Goal: Task Accomplishment & Management: Use online tool/utility

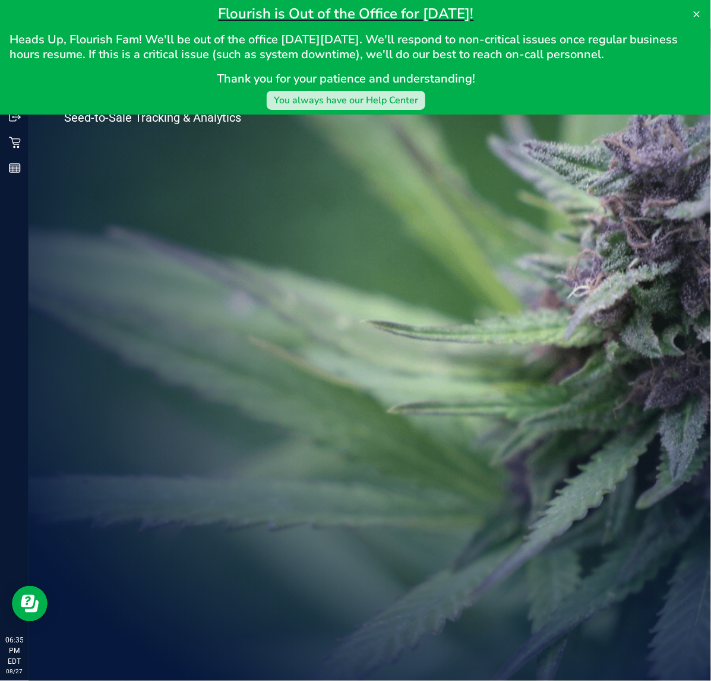
click at [325, 94] on div "You always have our Help Center" at bounding box center [346, 100] width 144 height 14
click at [695, 14] on icon at bounding box center [696, 13] width 9 height 9
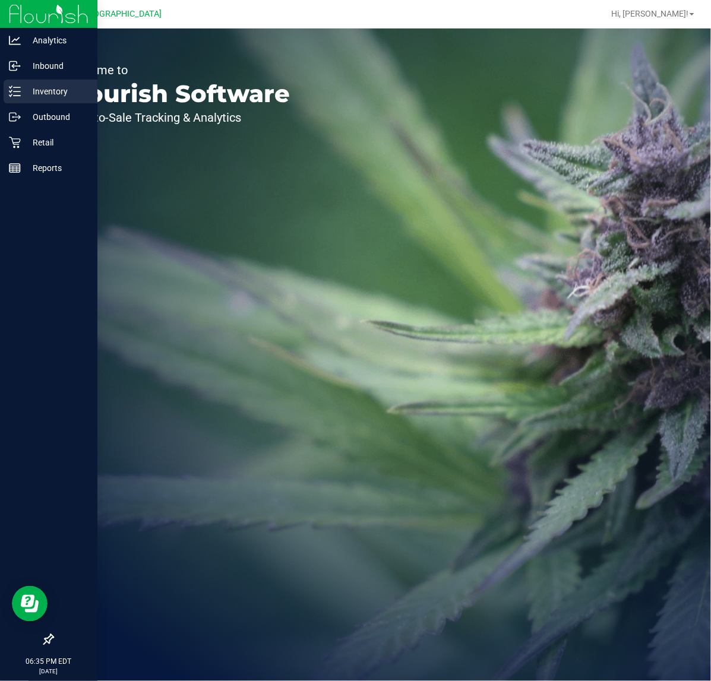
click at [14, 90] on icon at bounding box center [15, 91] width 12 height 12
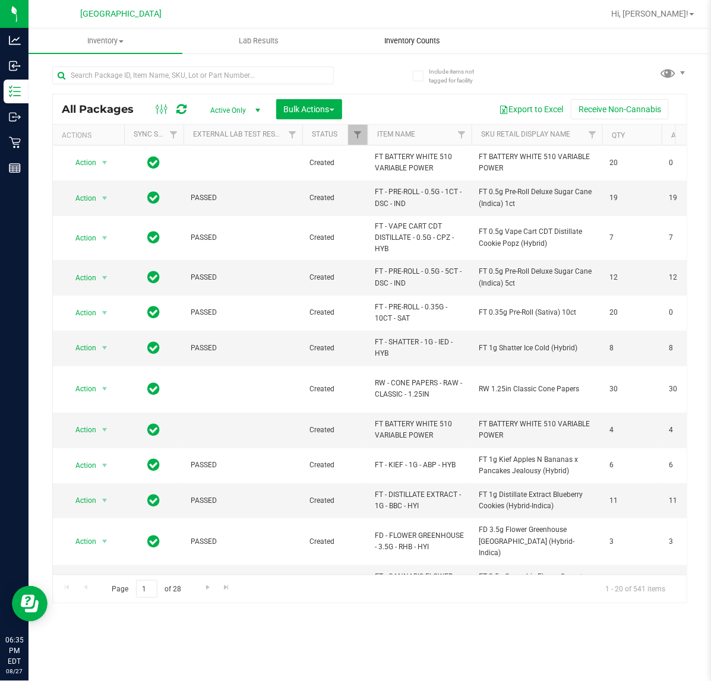
click at [410, 34] on uib-tab-heading "Inventory Counts" at bounding box center [412, 41] width 153 height 24
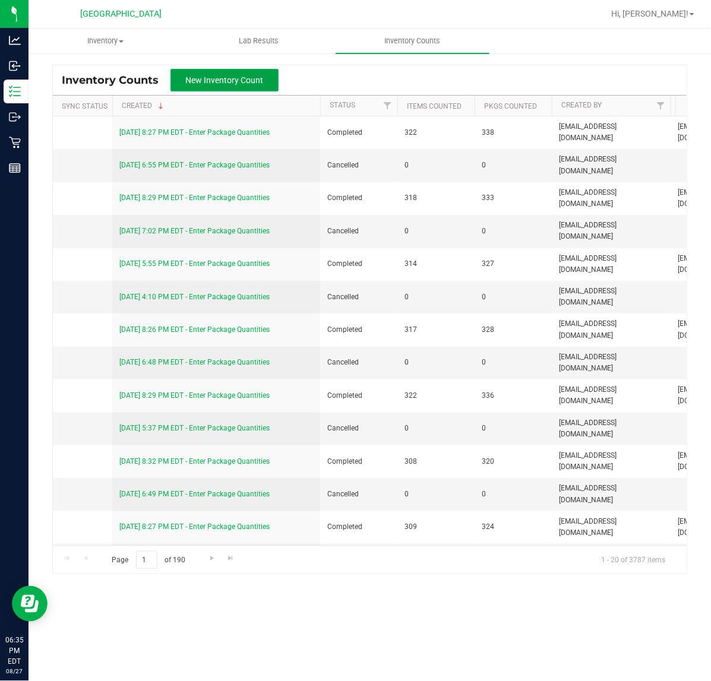
click at [232, 85] on span "New Inventory Count" at bounding box center [225, 79] width 78 height 9
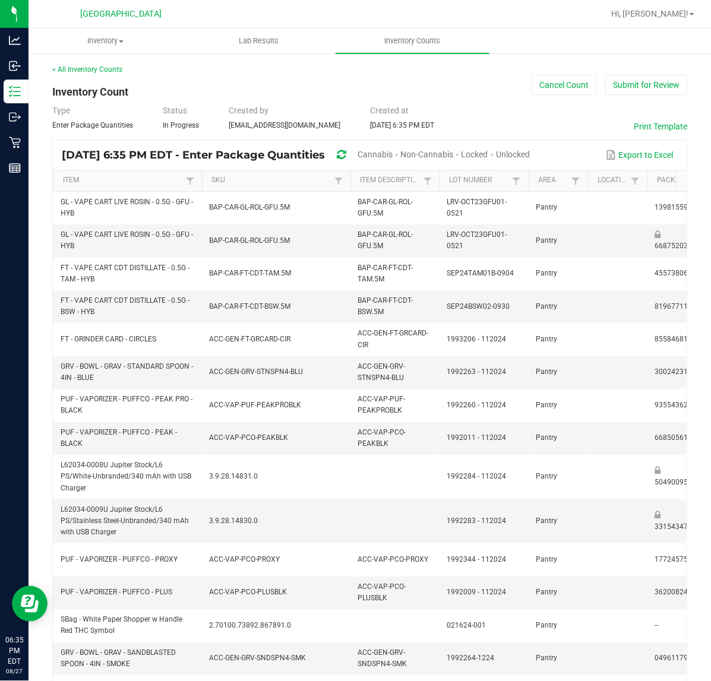
click at [392, 150] on span "Cannabis" at bounding box center [374, 154] width 35 height 9
click at [530, 156] on span "Unlocked" at bounding box center [513, 154] width 34 height 9
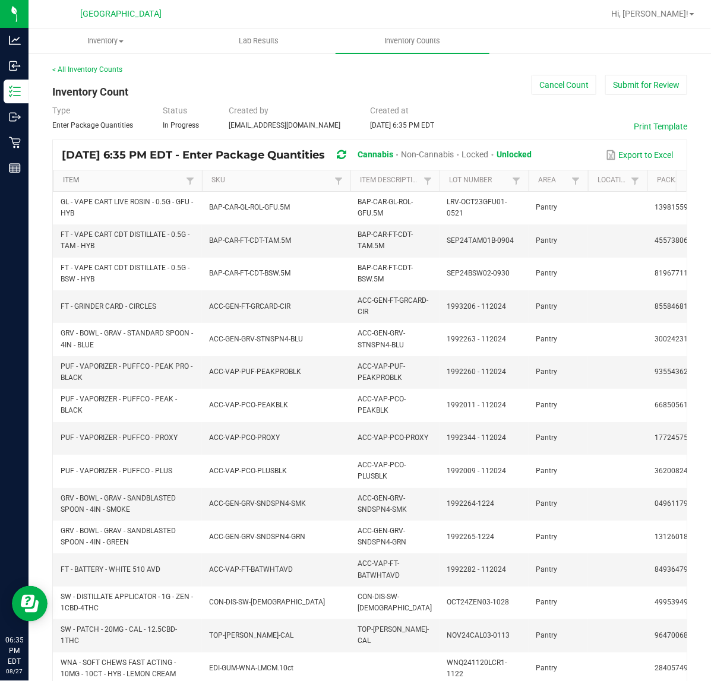
click at [77, 179] on link "Item" at bounding box center [122, 180] width 119 height 9
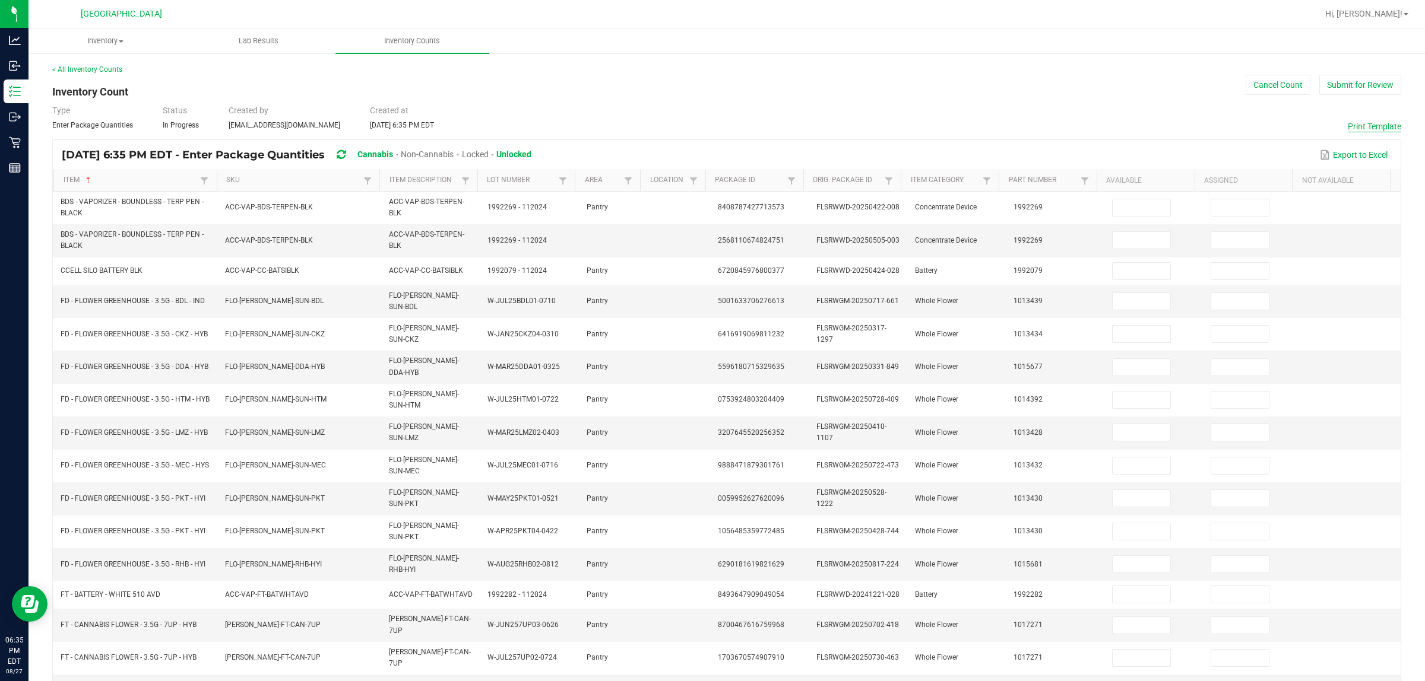
click at [710, 123] on button "Print Template" at bounding box center [1373, 127] width 53 height 12
click at [710, 81] on button "Cancel Count" at bounding box center [1277, 85] width 65 height 20
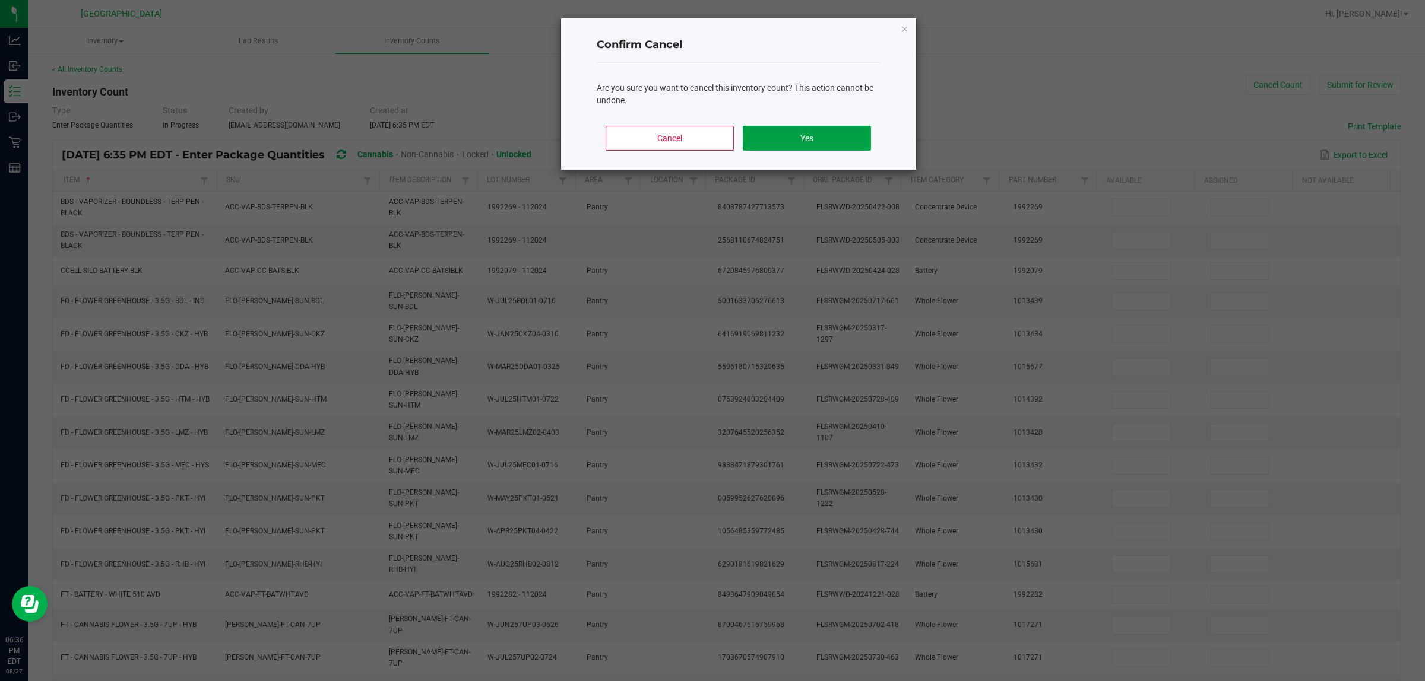
click at [710, 129] on button "Yes" at bounding box center [807, 138] width 128 height 25
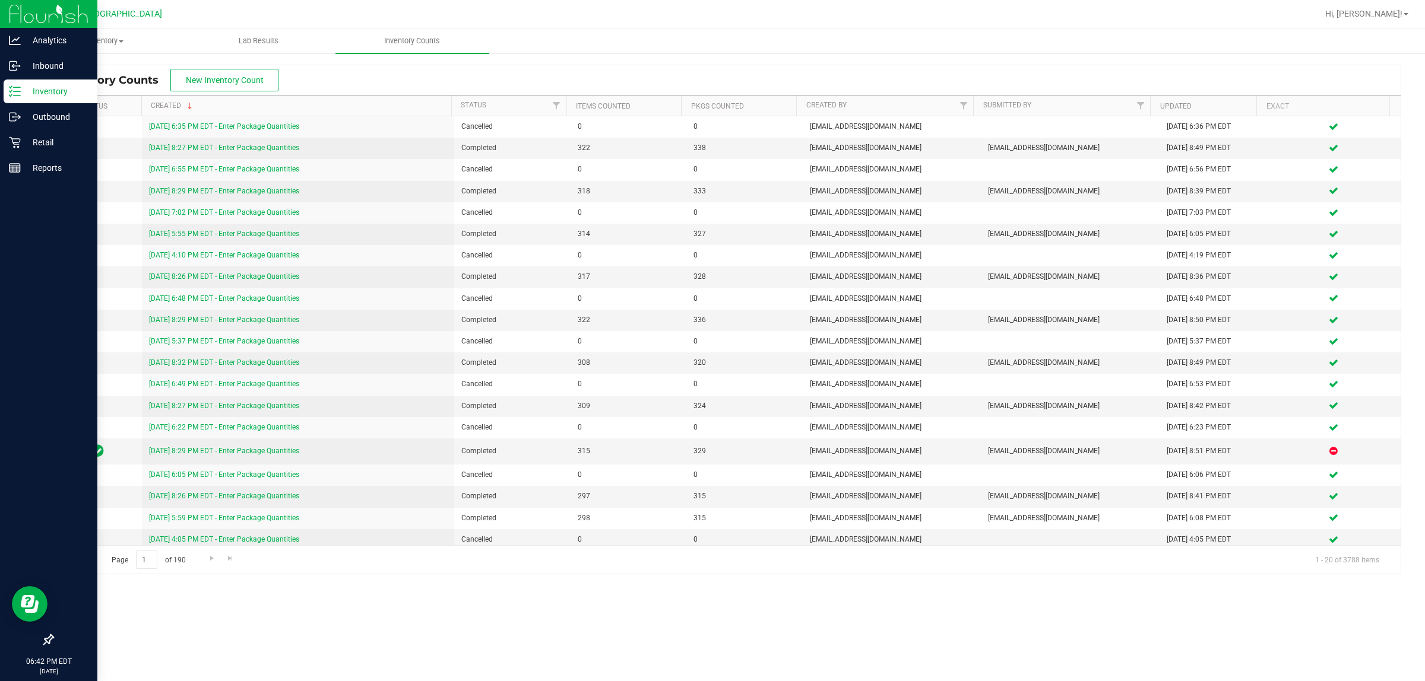
click at [9, 87] on icon at bounding box center [10, 87] width 2 height 2
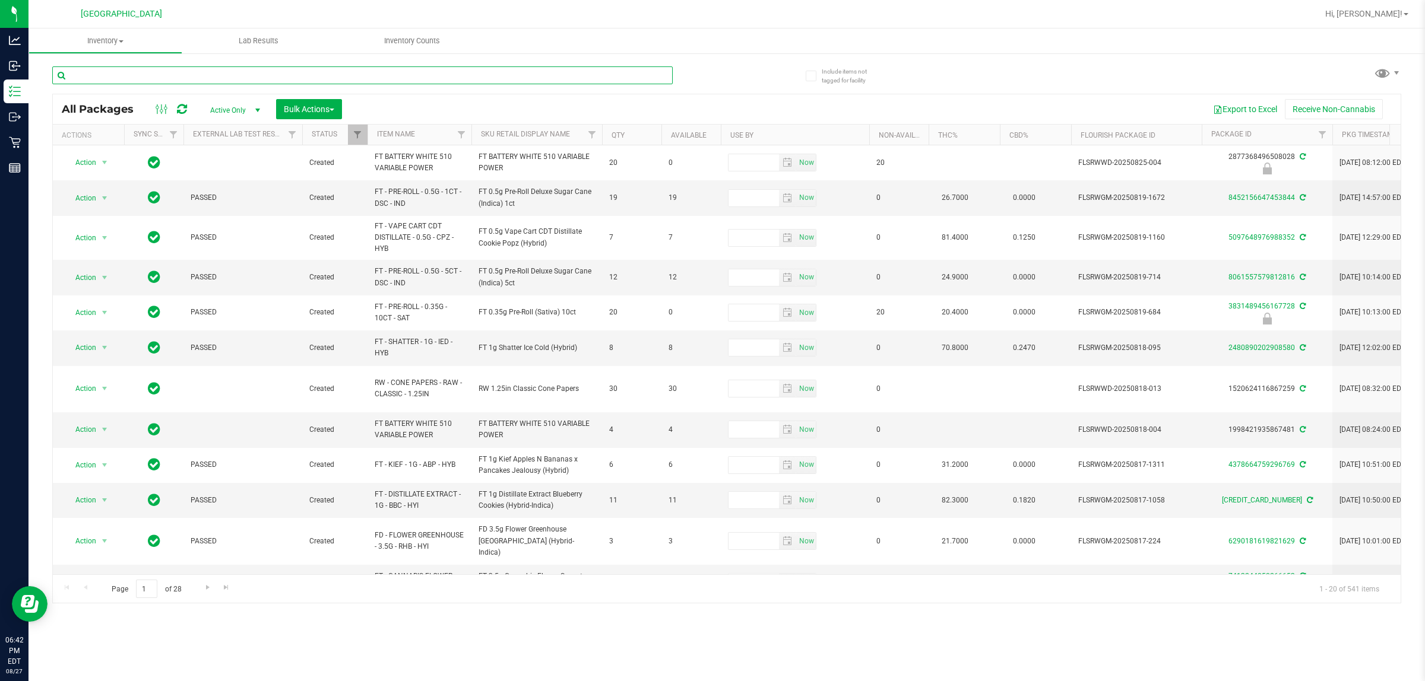
click at [163, 75] on input "text" at bounding box center [362, 75] width 620 height 18
type input "dsc"
